Goal: Entertainment & Leisure: Consume media (video, audio)

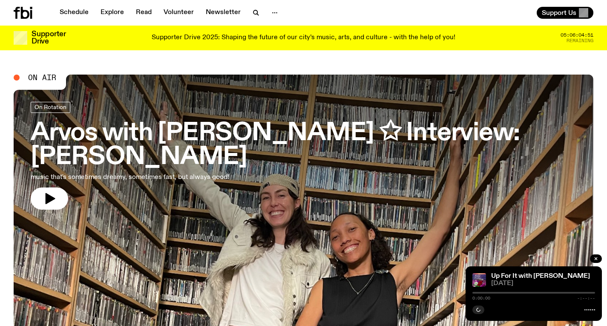
scroll to position [6, 0]
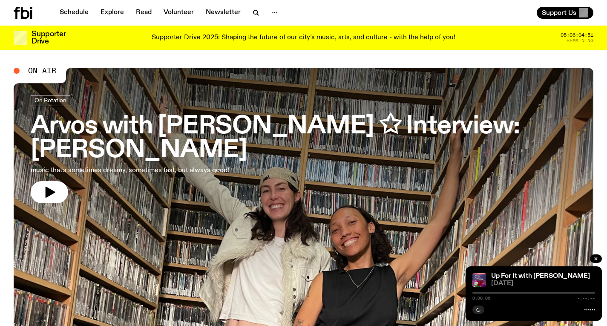
click at [263, 150] on link "Arvos with [PERSON_NAME] ✩ Interview: [PERSON_NAME] music that's sometimes drea…" at bounding box center [304, 149] width 546 height 108
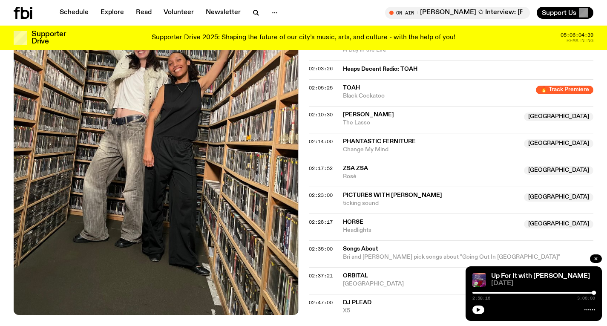
scroll to position [970, 0]
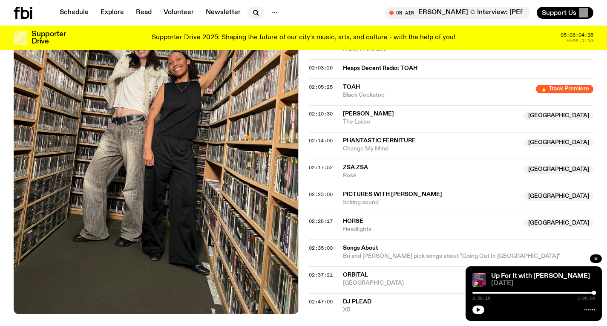
click at [256, 13] on icon "button" at bounding box center [256, 13] width 10 height 10
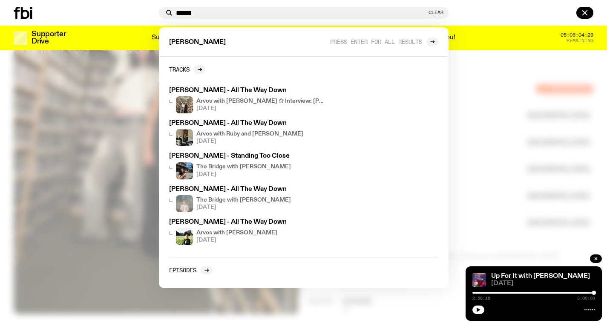
type input "******"
click at [542, 113] on div at bounding box center [303, 163] width 607 height 326
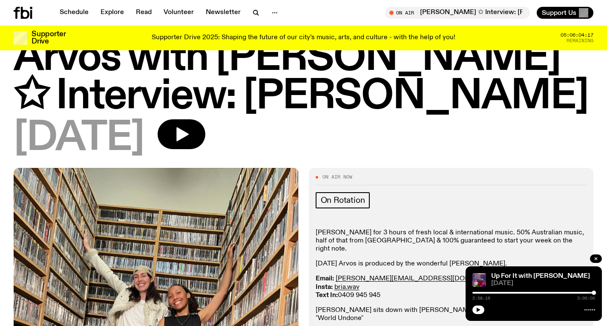
scroll to position [11, 0]
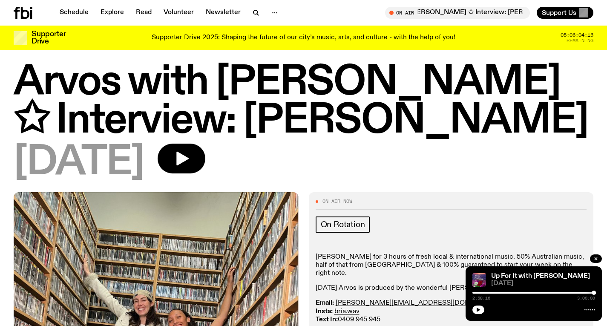
click at [24, 13] on icon at bounding box center [23, 13] width 19 height 12
